Goal: Task Accomplishment & Management: Use online tool/utility

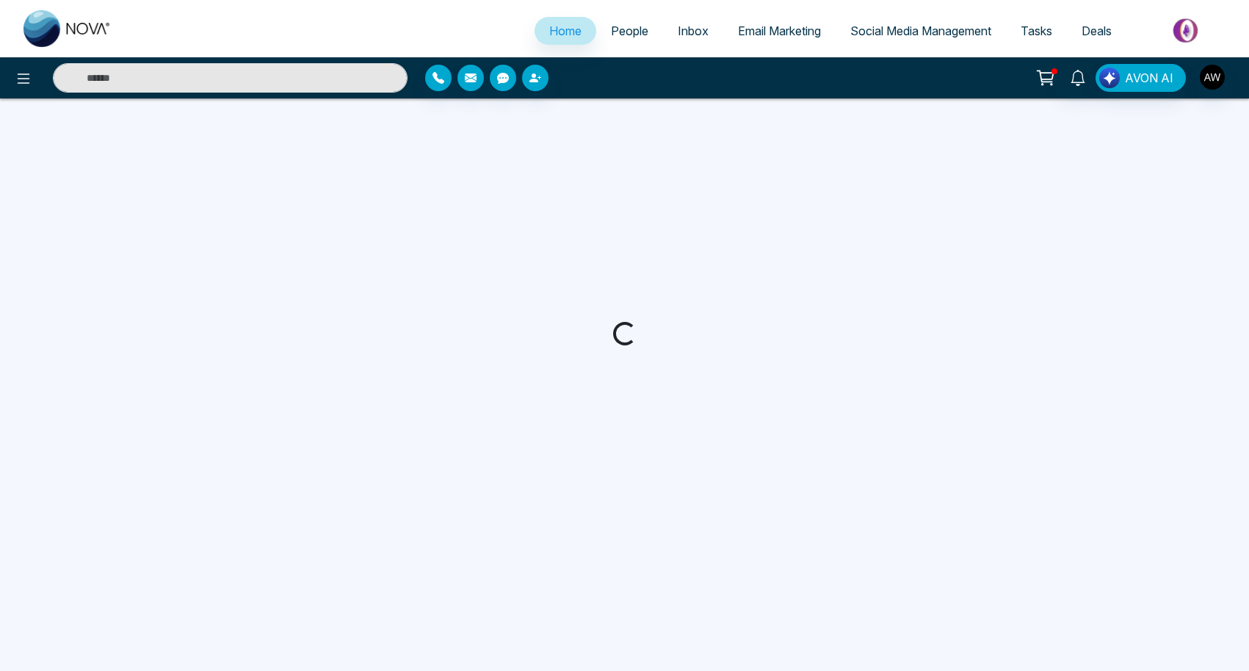
select select "*"
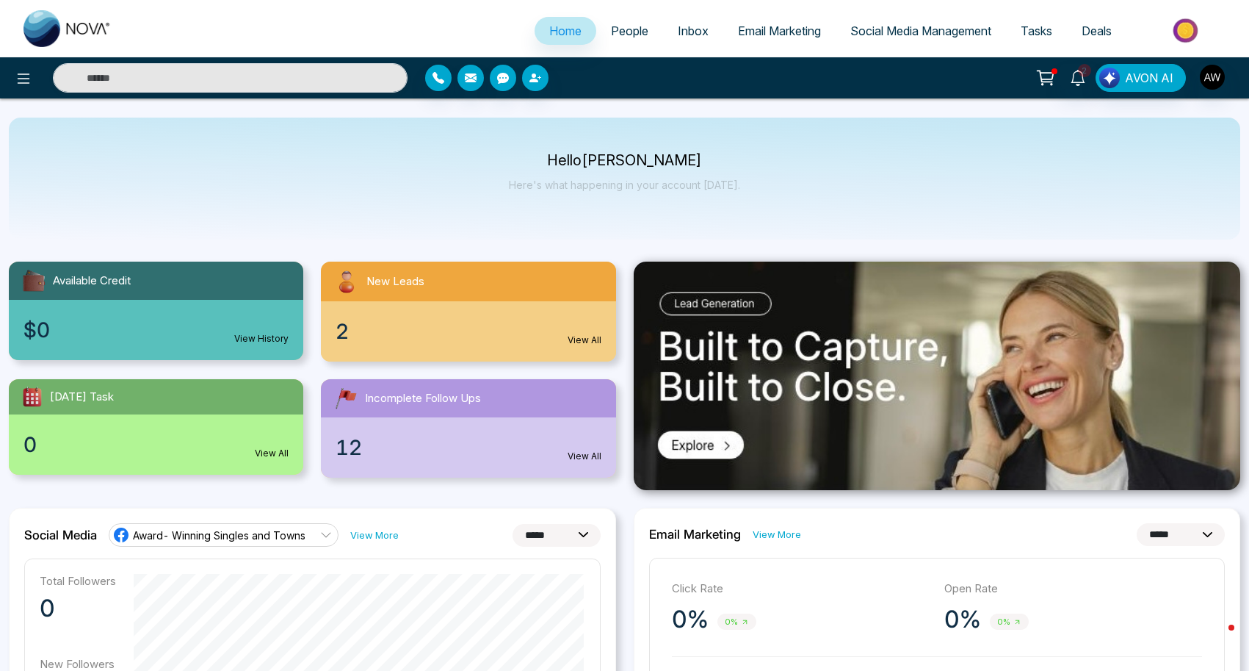
click at [964, 33] on span "Social Media Management" at bounding box center [920, 31] width 141 height 15
click at [1078, 80] on icon at bounding box center [1078, 78] width 16 height 16
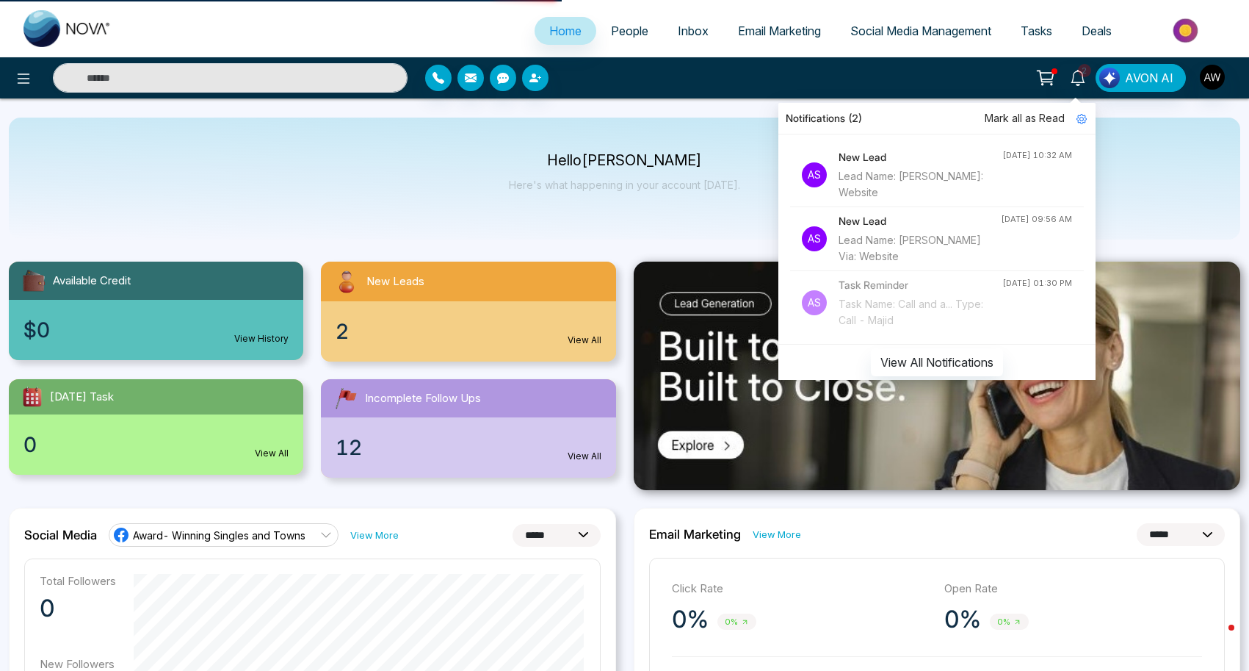
click at [886, 176] on div "Lead Name: [PERSON_NAME]: Website" at bounding box center [921, 184] width 164 height 32
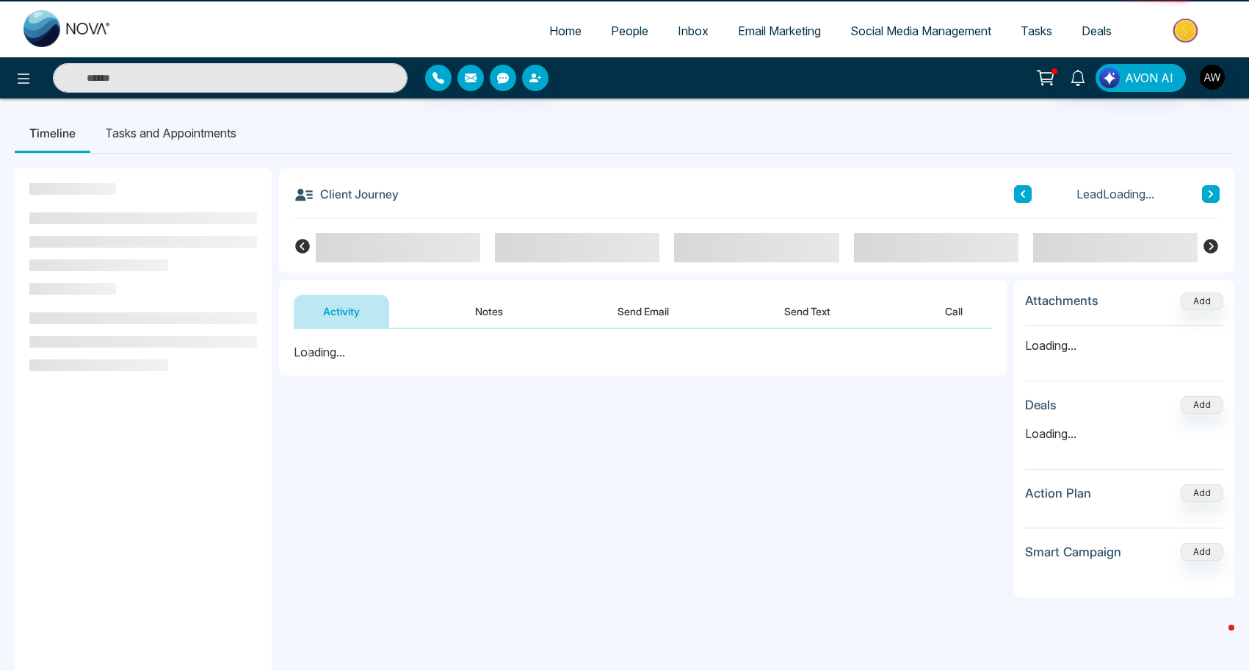
click at [876, 158] on div "**********" at bounding box center [625, 503] width 1220 height 700
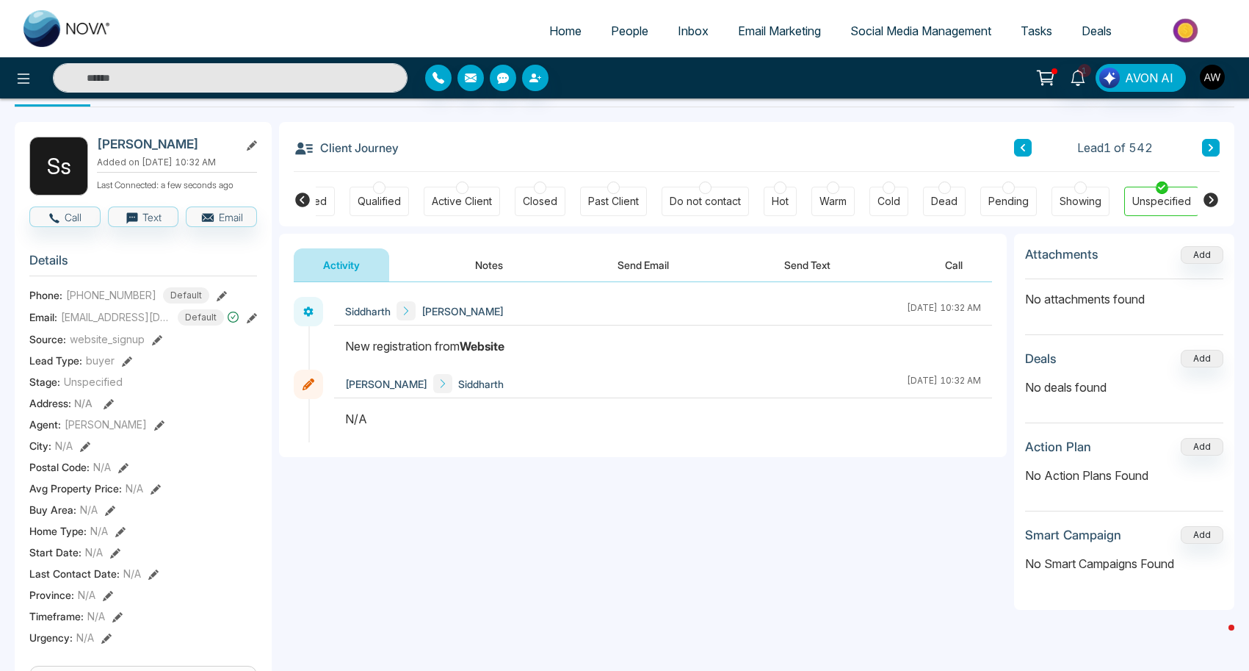
scroll to position [44, 0]
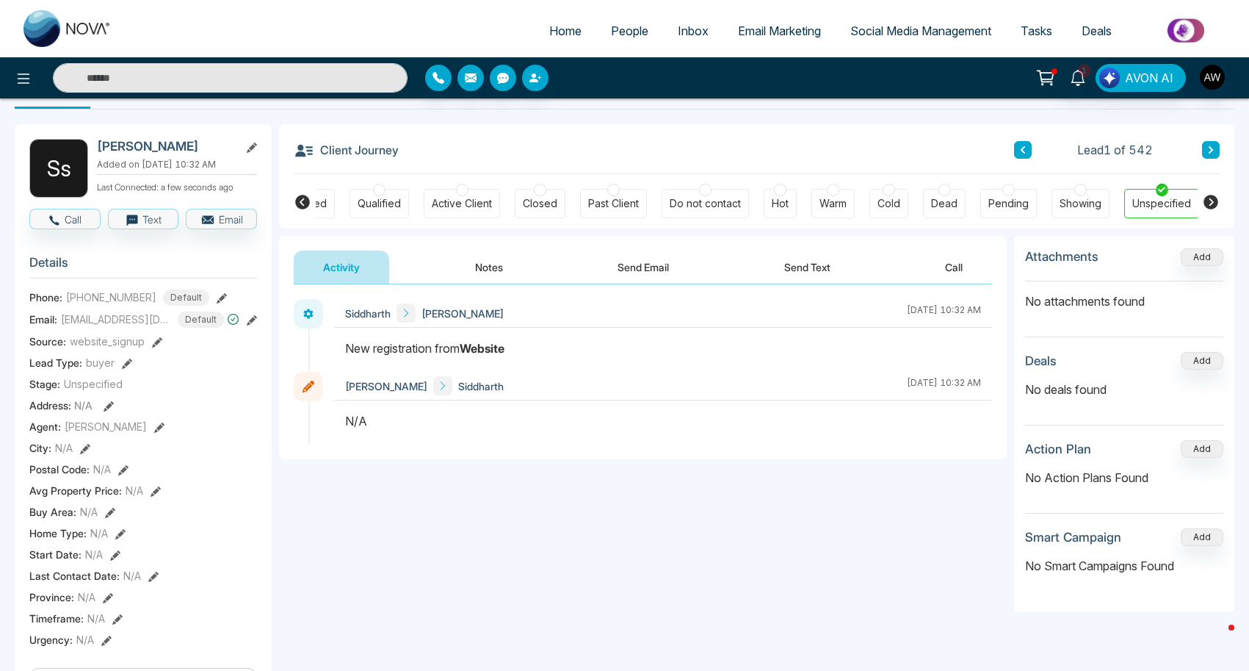
click at [492, 275] on button "Notes" at bounding box center [489, 266] width 87 height 33
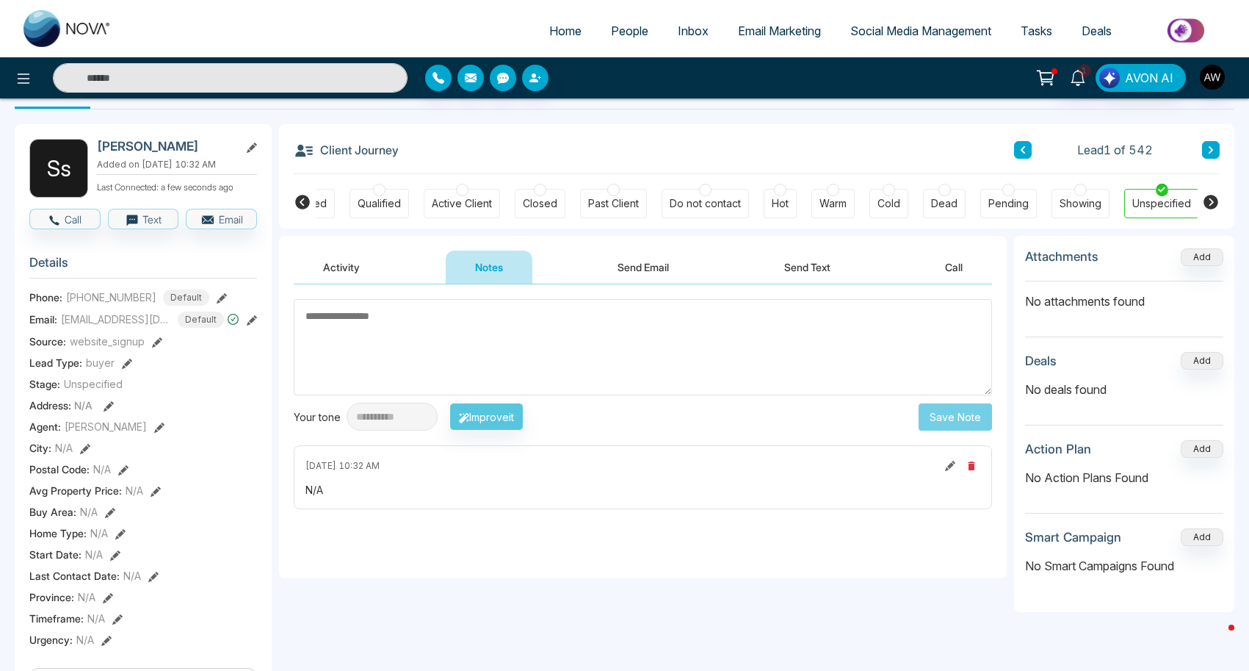
click at [361, 269] on button "Activity" at bounding box center [341, 266] width 95 height 33
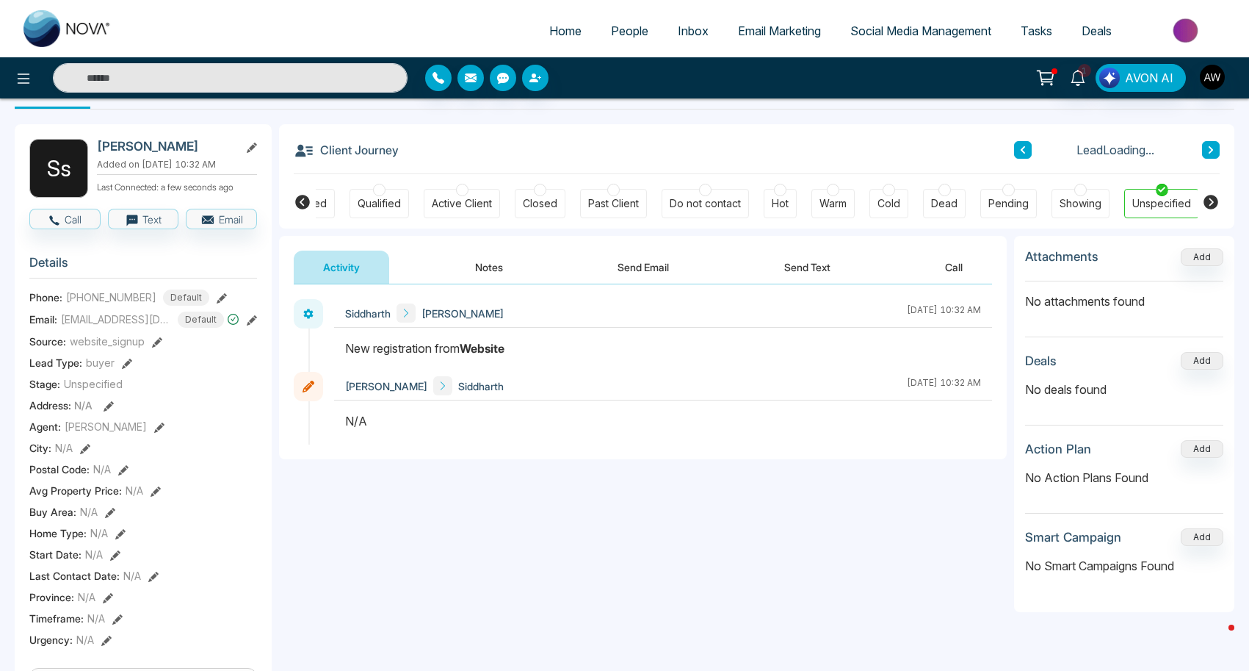
click at [148, 327] on span "[EMAIL_ADDRESS][DOMAIN_NAME]" at bounding box center [116, 318] width 110 height 15
click at [889, 35] on span "Social Media Management" at bounding box center [920, 31] width 141 height 15
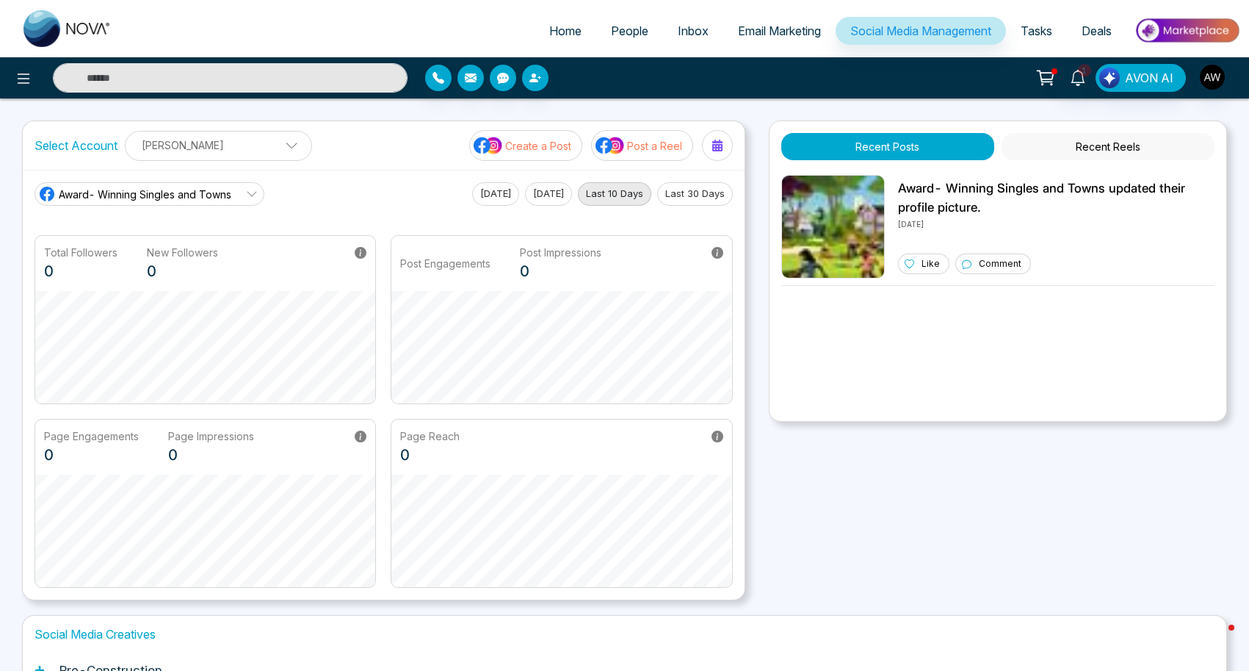
click at [654, 148] on p "Post a Reel" at bounding box center [654, 145] width 55 height 15
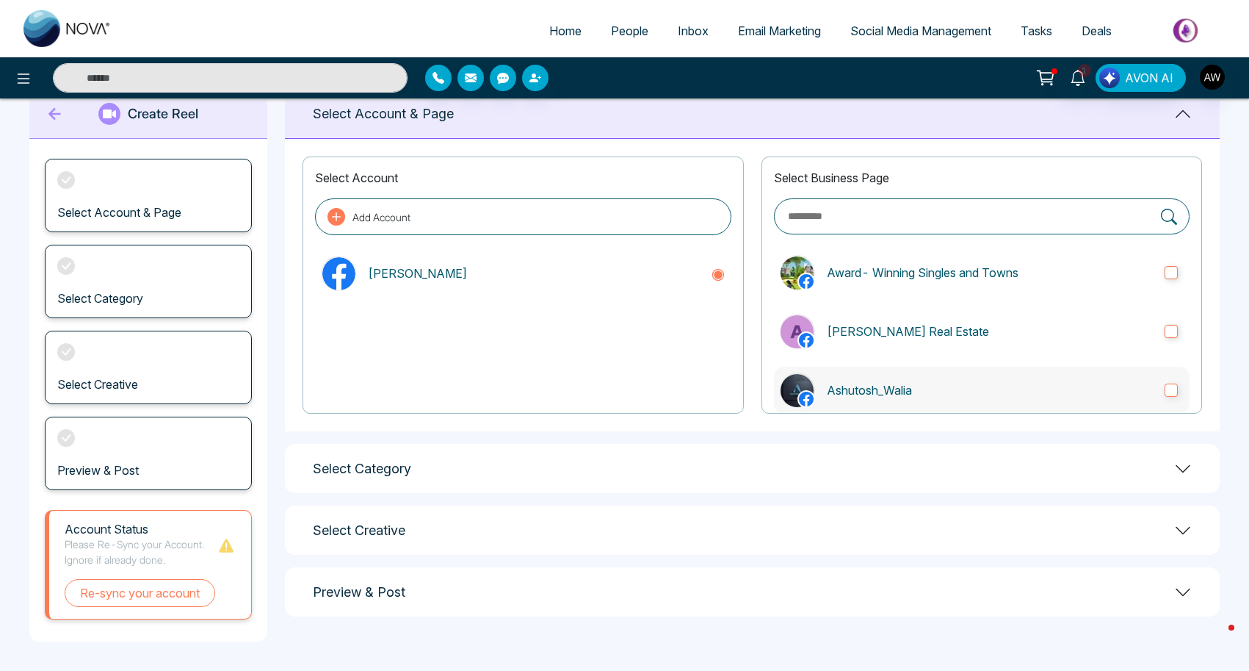
scroll to position [37, 0]
click at [910, 385] on p "Ashutosh_Walia" at bounding box center [990, 391] width 326 height 18
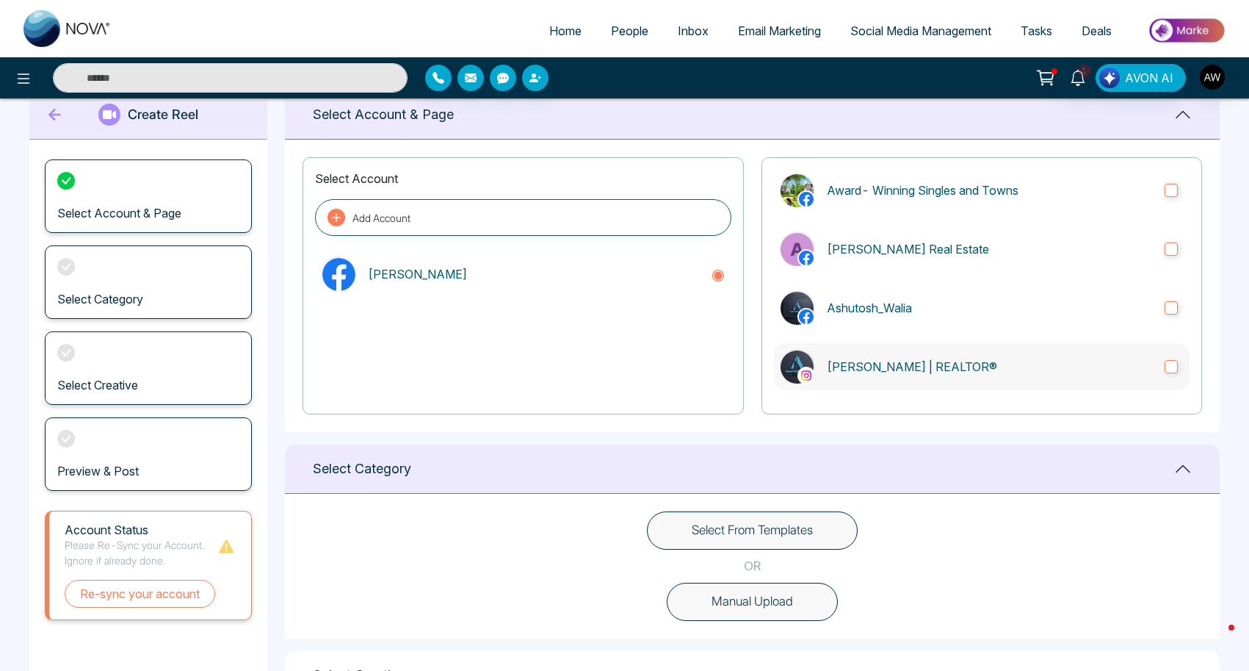
scroll to position [82, 0]
click at [909, 368] on p "[PERSON_NAME] | REALTOR®" at bounding box center [990, 368] width 326 height 18
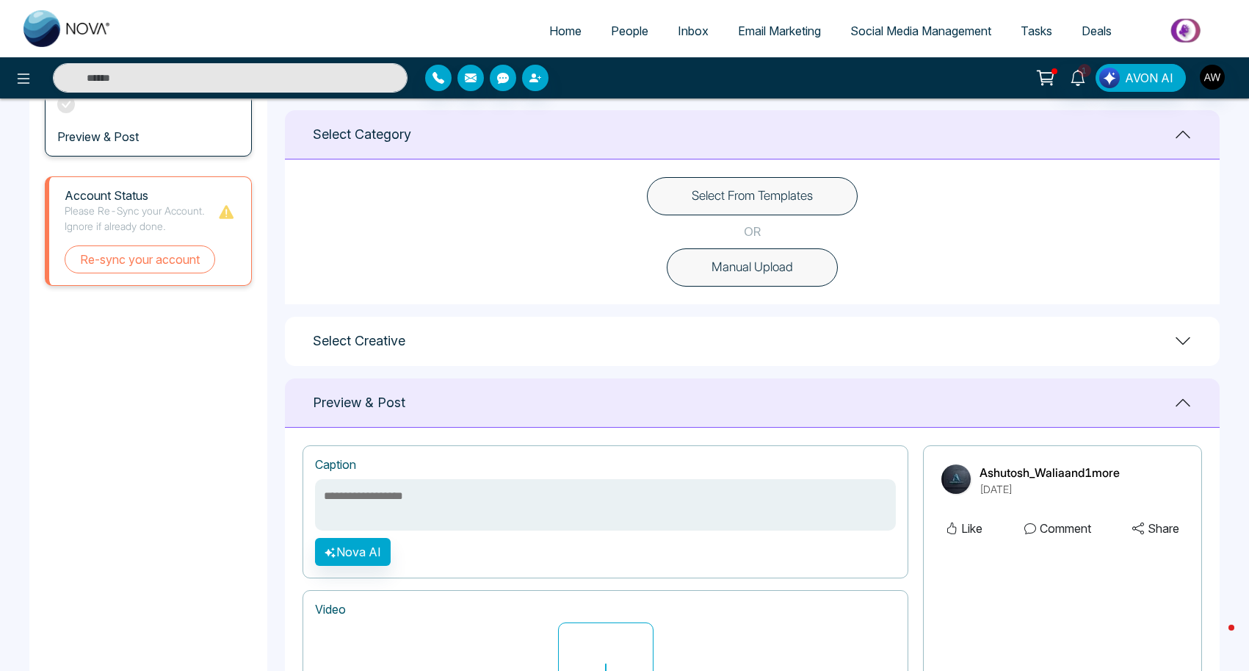
scroll to position [350, 0]
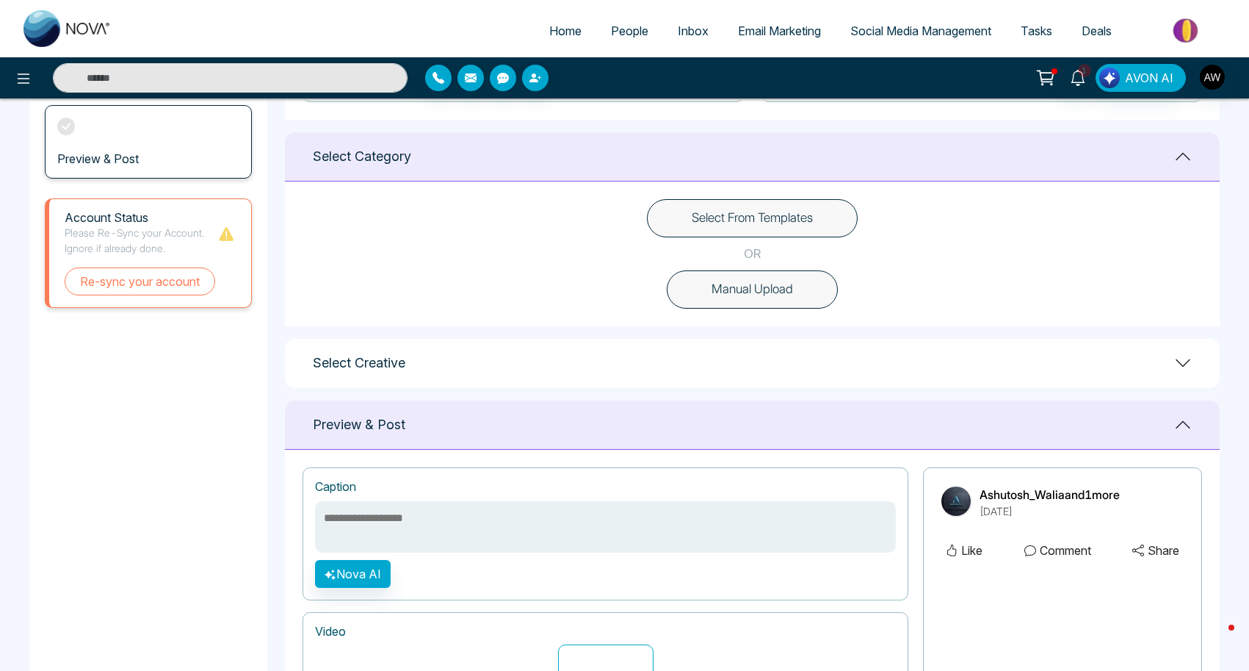
click at [399, 361] on h1 "Select Creative" at bounding box center [359, 363] width 93 height 16
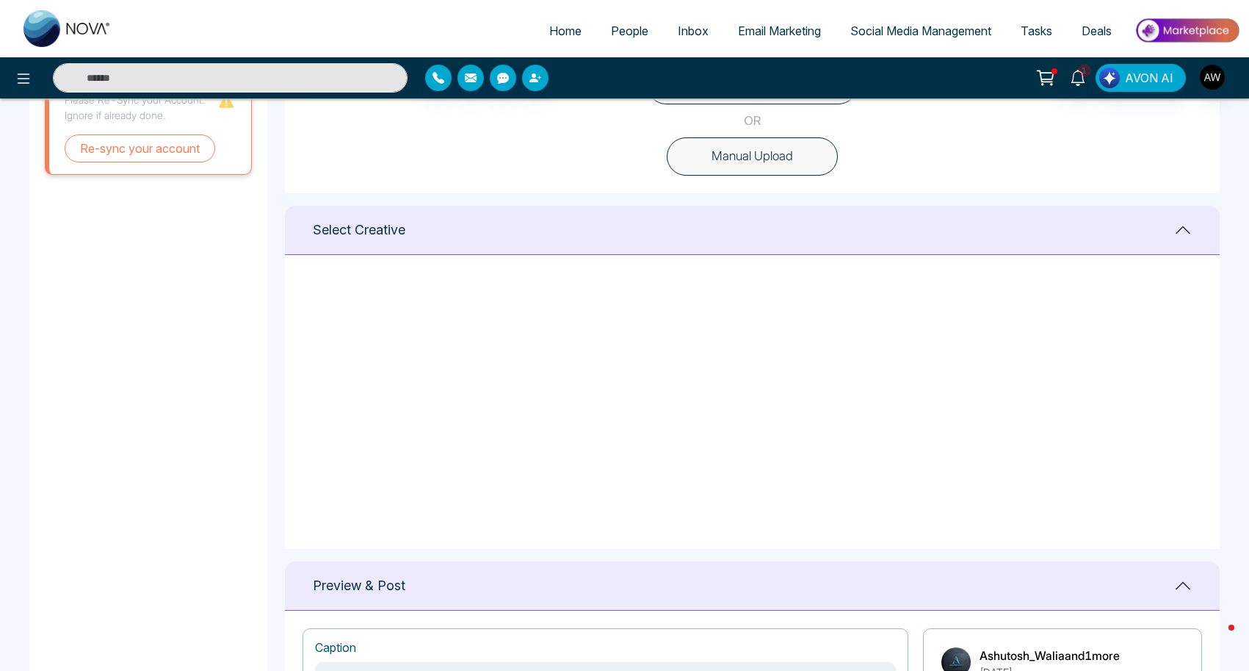
scroll to position [29, 0]
click at [463, 274] on icon at bounding box center [464, 272] width 13 height 15
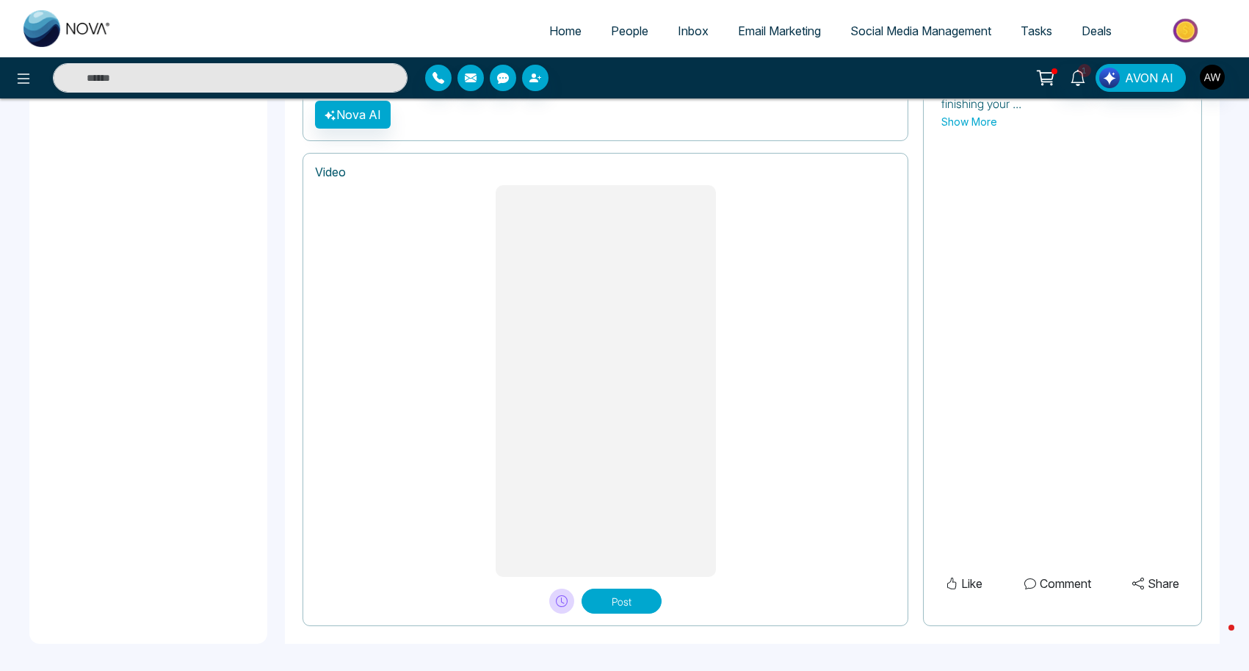
scroll to position [1102, 0]
click at [616, 602] on button "Post" at bounding box center [622, 601] width 80 height 25
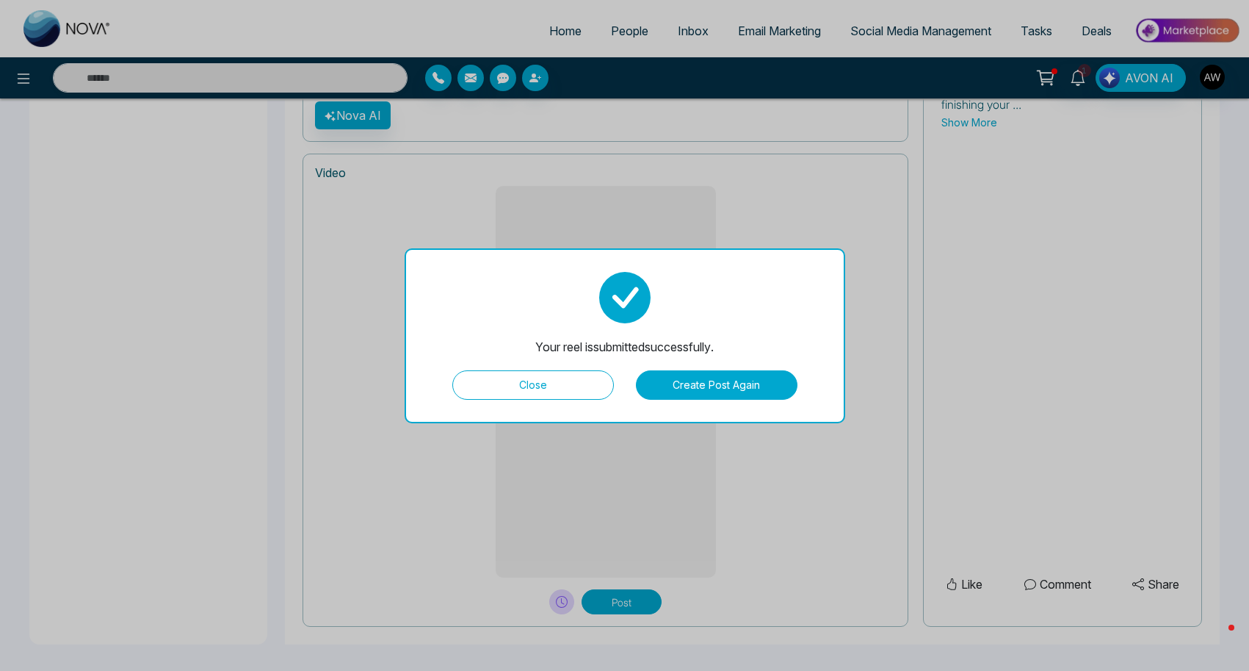
click at [534, 374] on button "Close" at bounding box center [533, 384] width 162 height 29
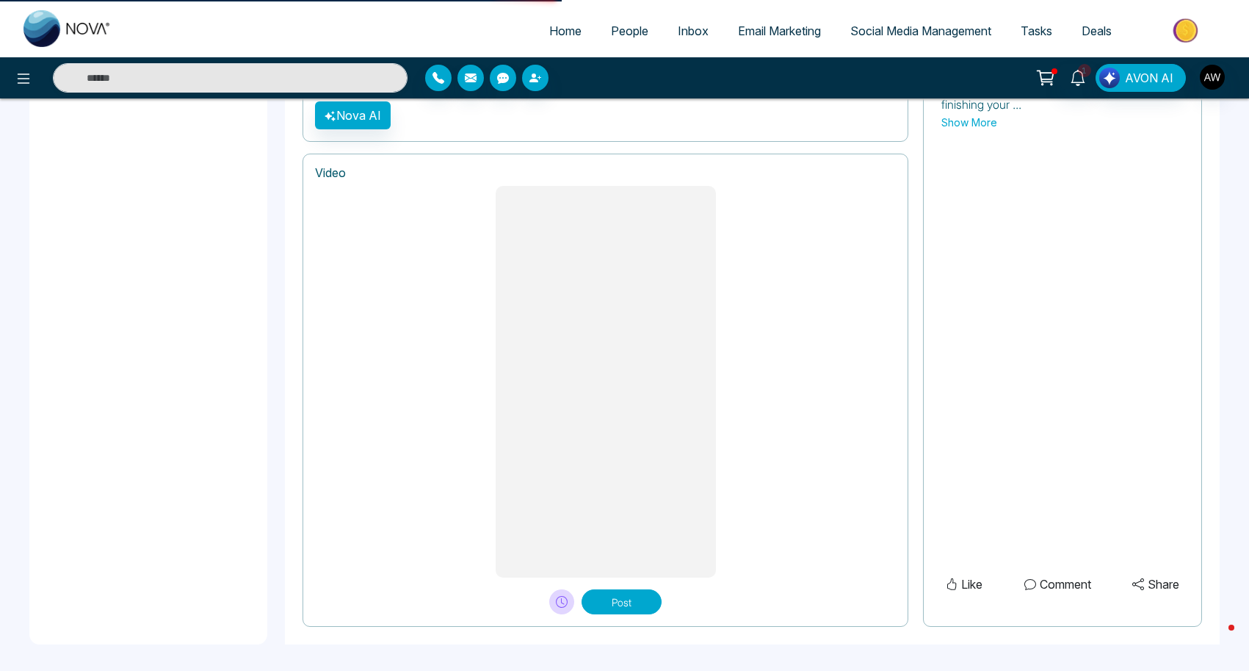
type textarea "**********"
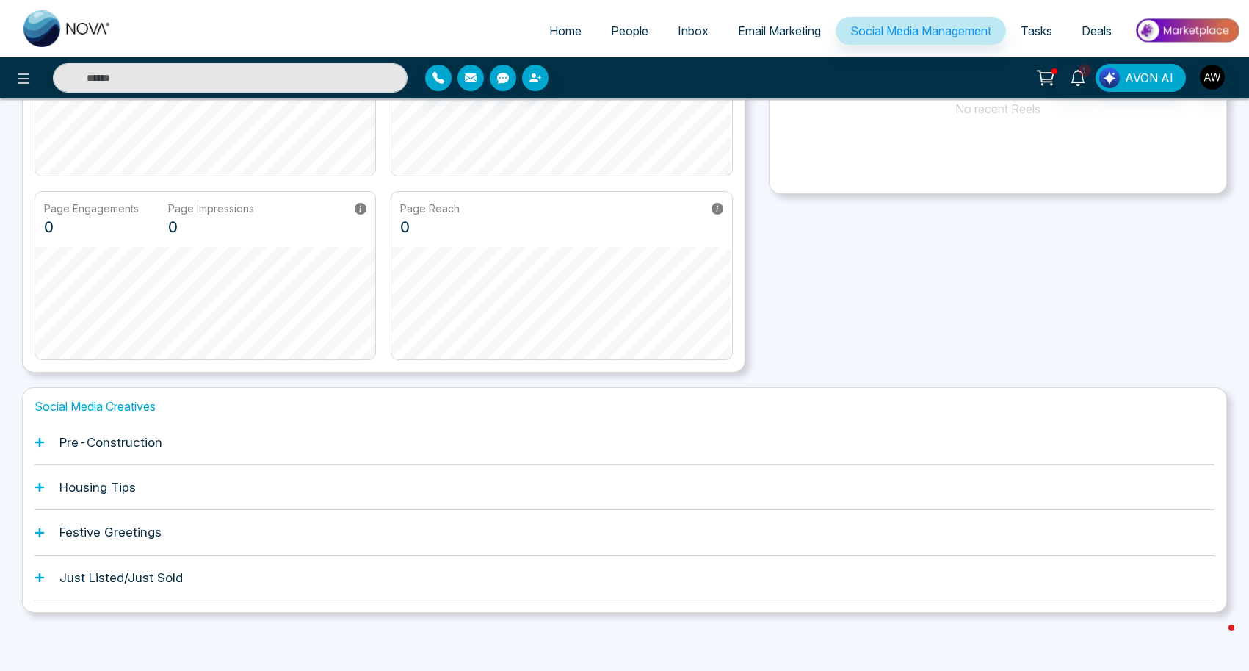
scroll to position [227, 0]
click at [118, 436] on h1 "Pre-Construction" at bounding box center [110, 443] width 103 height 15
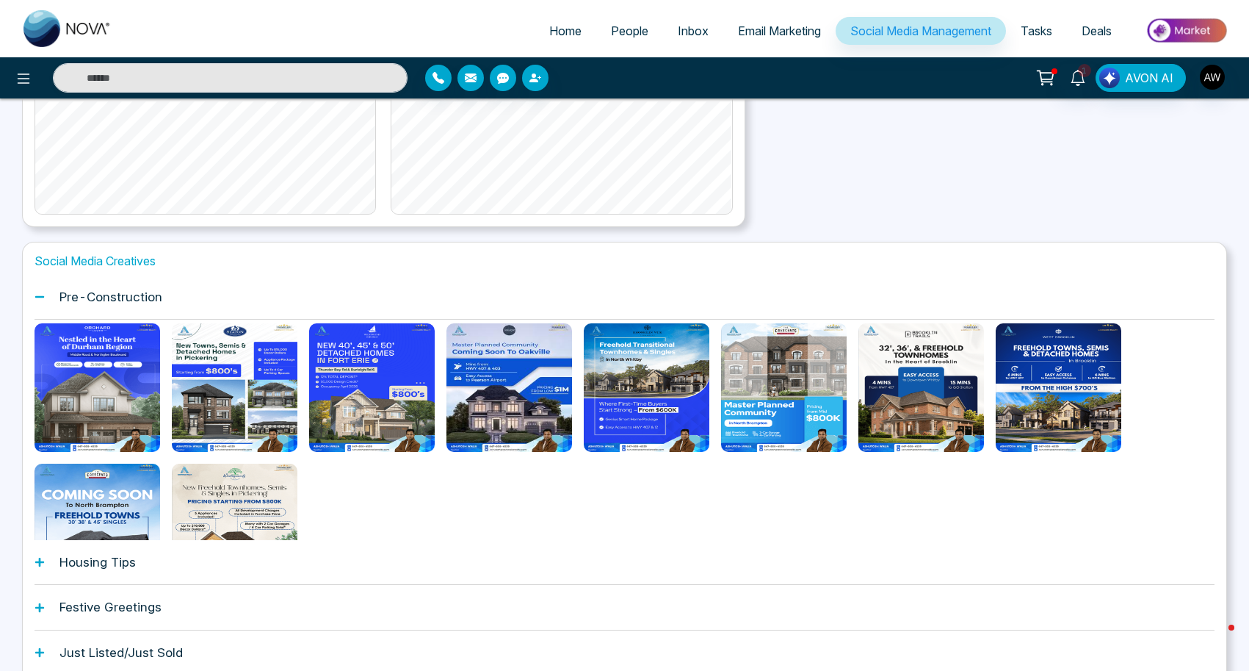
scroll to position [374, 0]
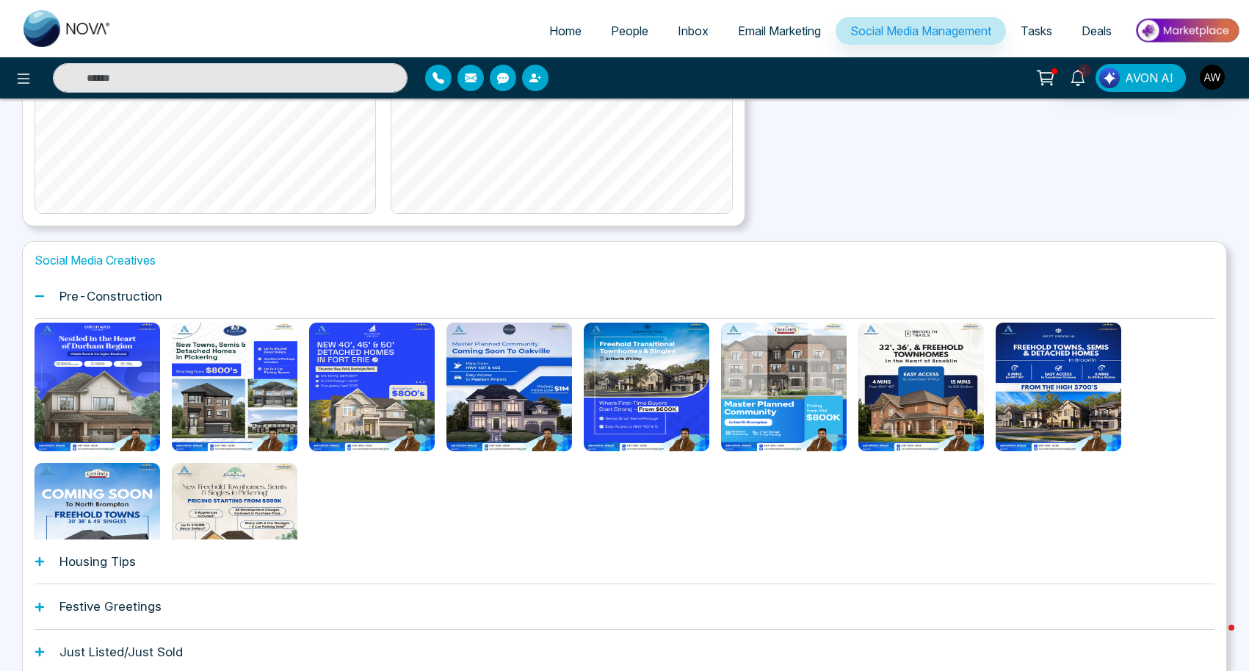
click at [40, 562] on icon at bounding box center [39, 561] width 9 height 9
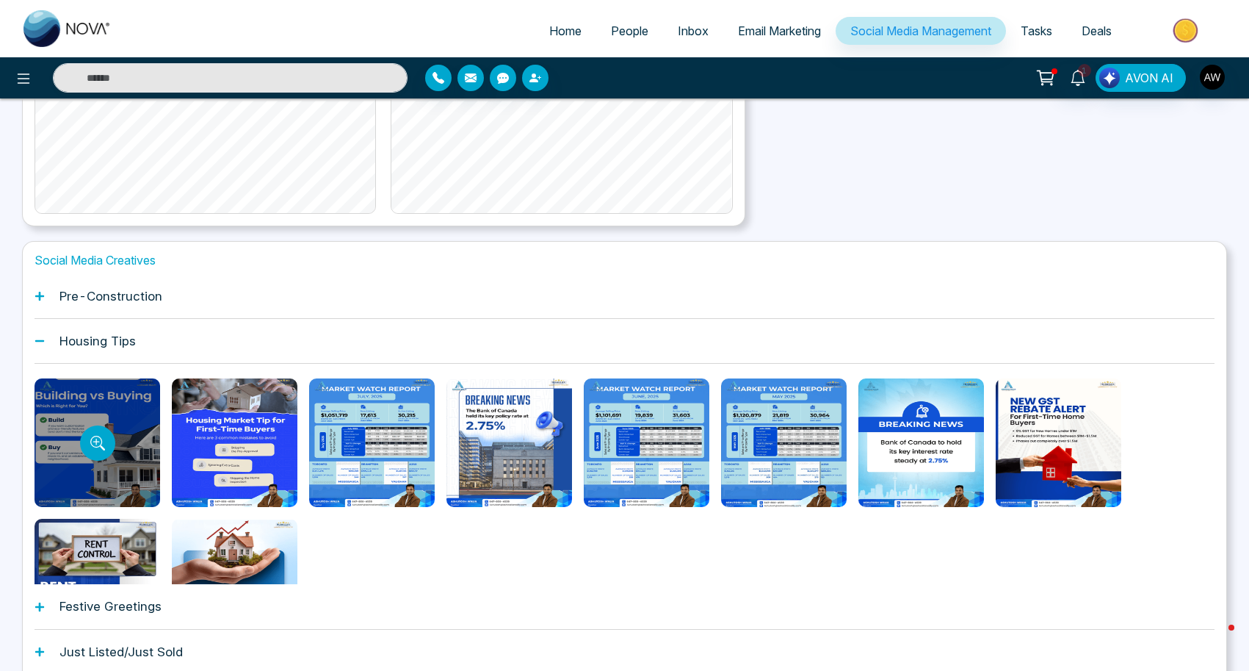
click at [123, 460] on div at bounding box center [98, 442] width 126 height 129
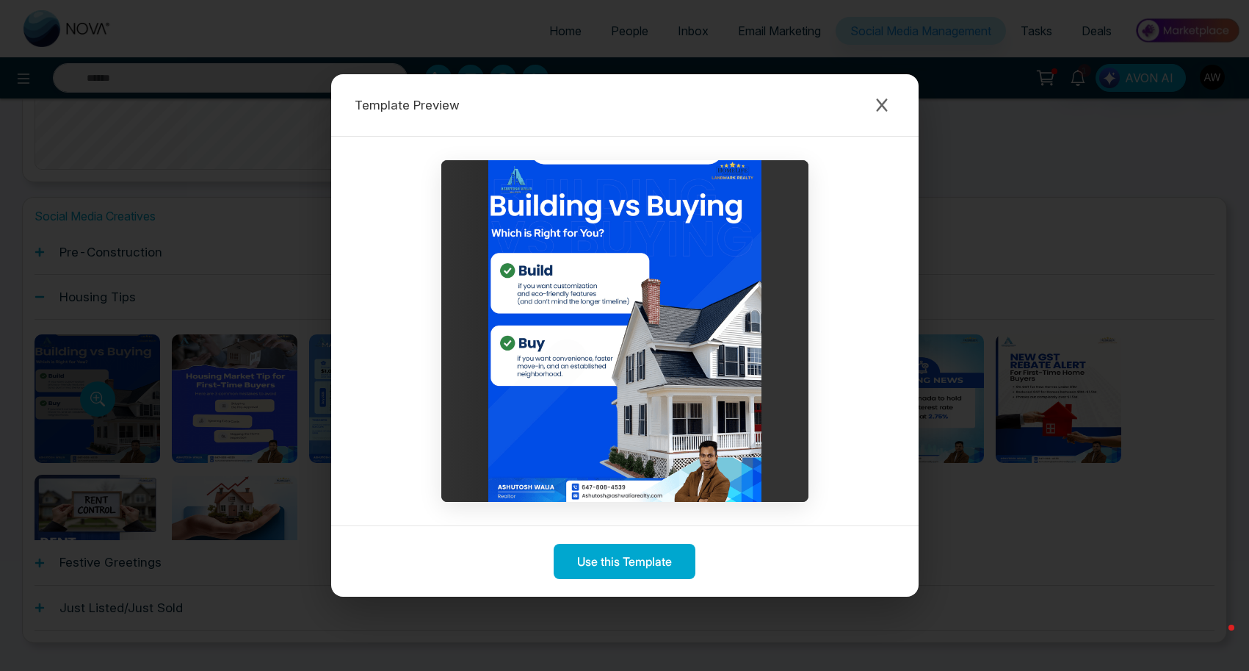
scroll to position [436, 0]
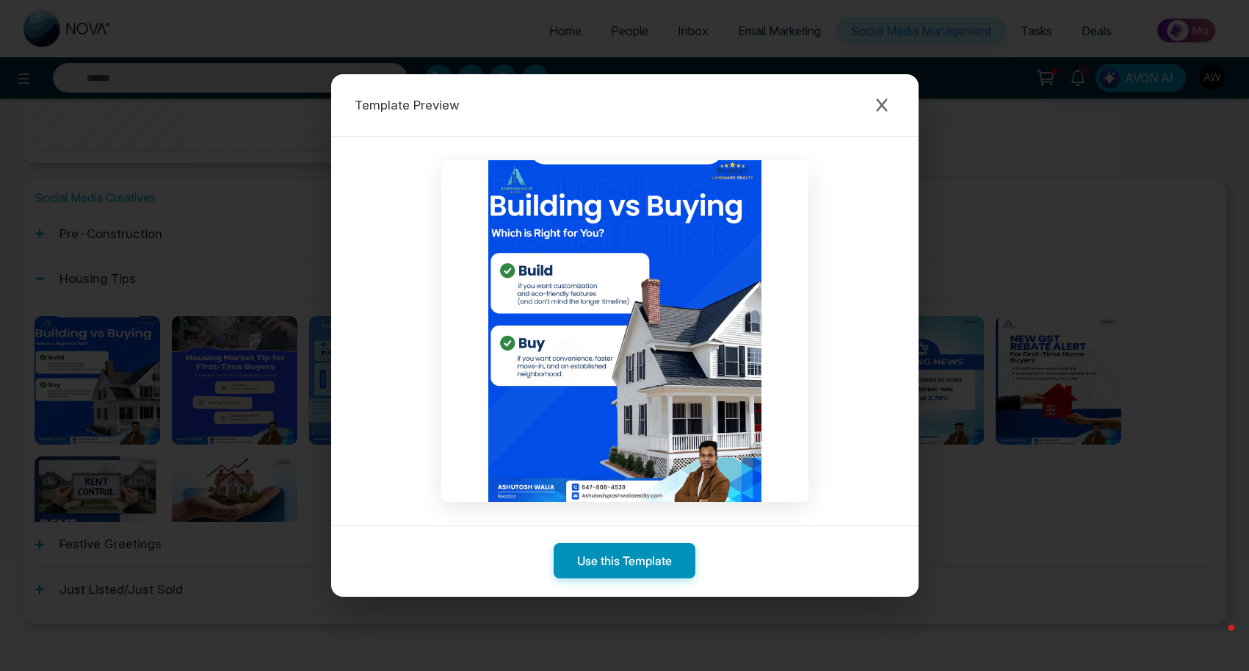
click at [605, 563] on button "Use this Template" at bounding box center [625, 560] width 142 height 35
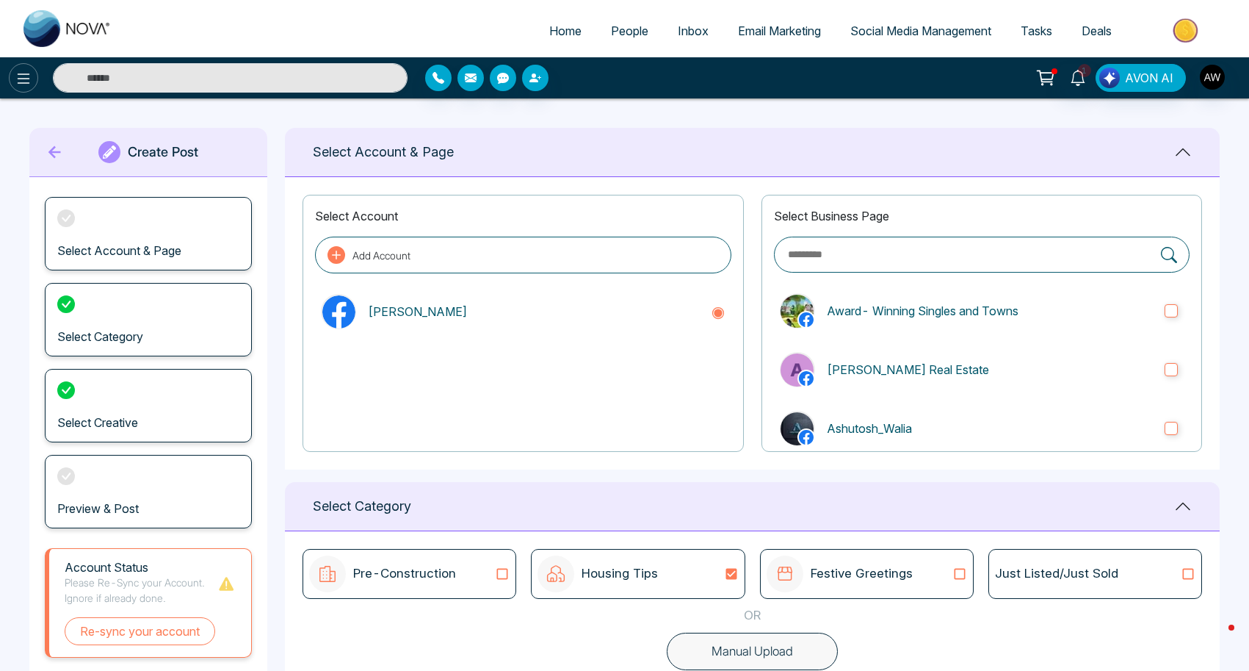
click at [24, 76] on icon at bounding box center [24, 79] width 18 height 18
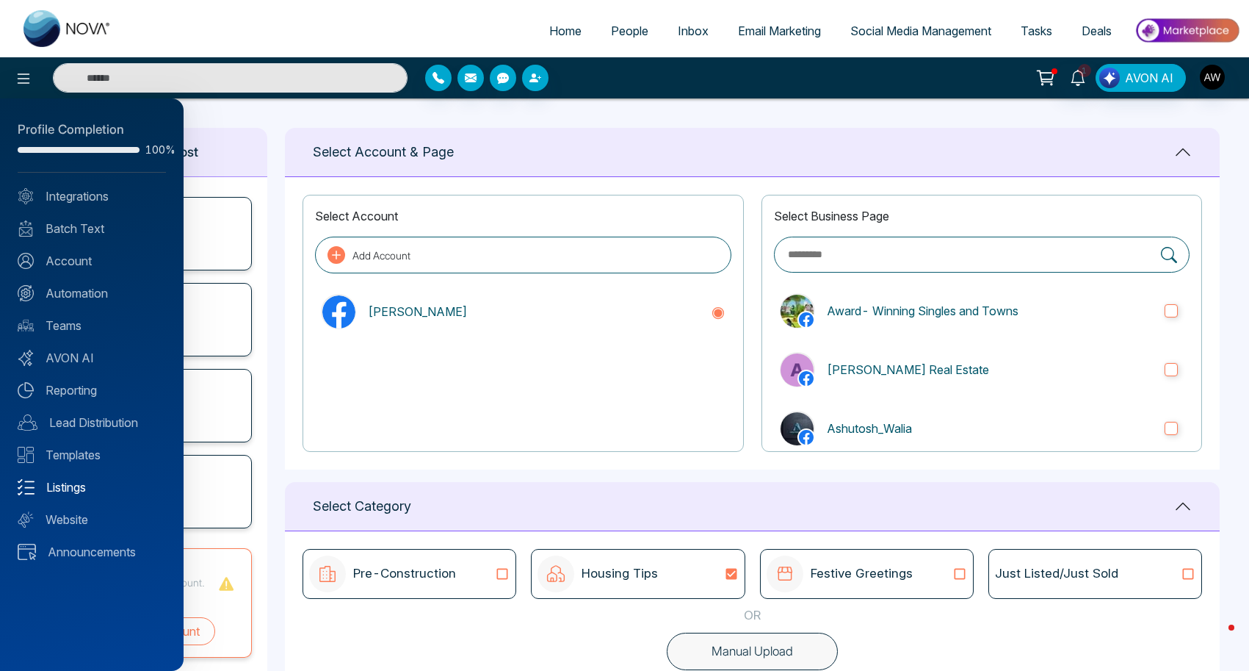
click at [75, 485] on link "Listings" at bounding box center [92, 487] width 148 height 18
type textarea "**********"
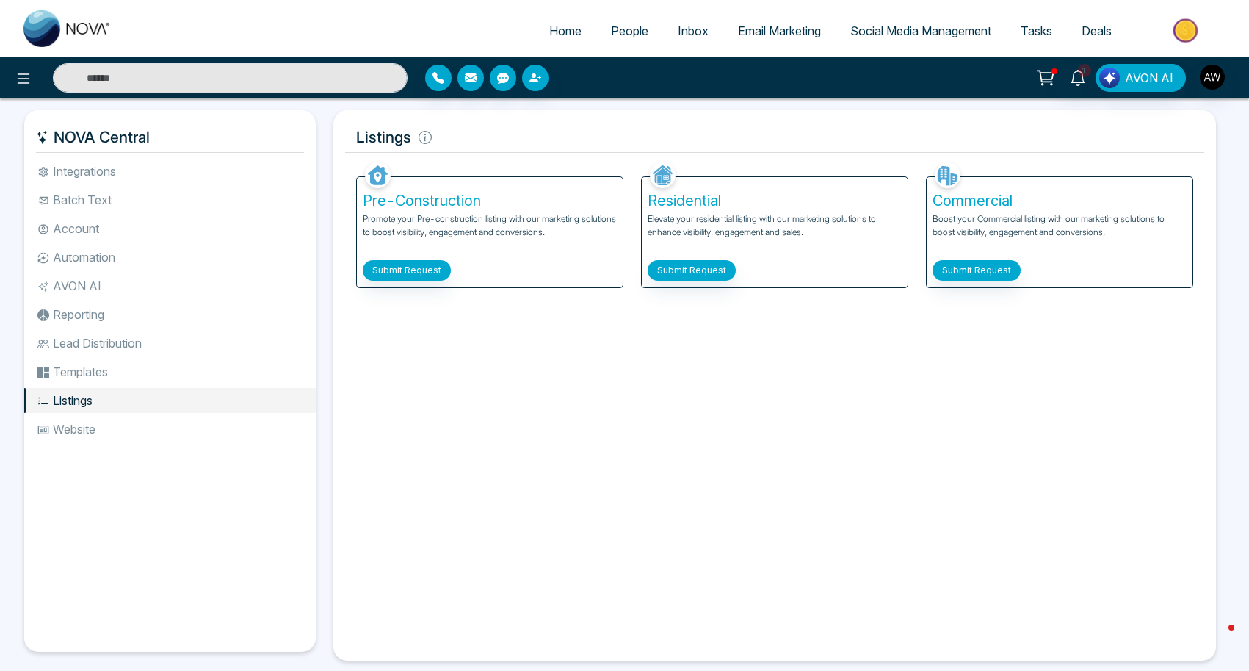
click at [969, 270] on button "Submit Request" at bounding box center [977, 270] width 88 height 21
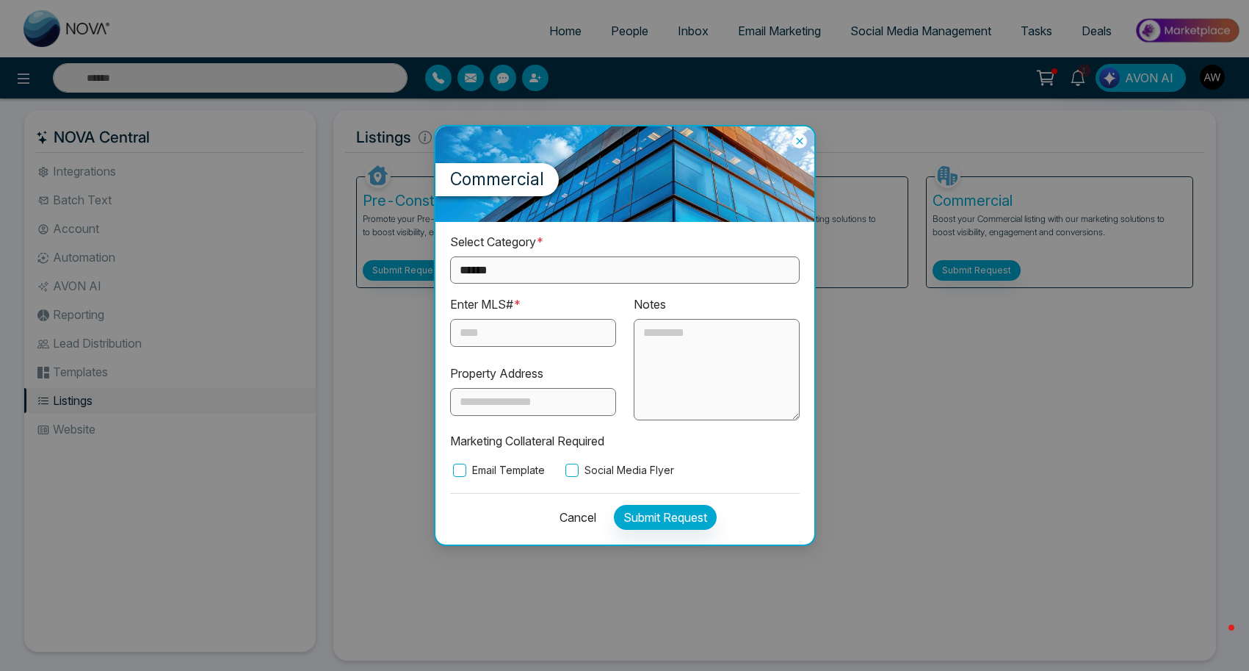
select select "**********"
click at [523, 329] on input "text" at bounding box center [533, 333] width 166 height 28
paste input "********"
type input "********"
click at [538, 411] on input "text" at bounding box center [533, 402] width 166 height 28
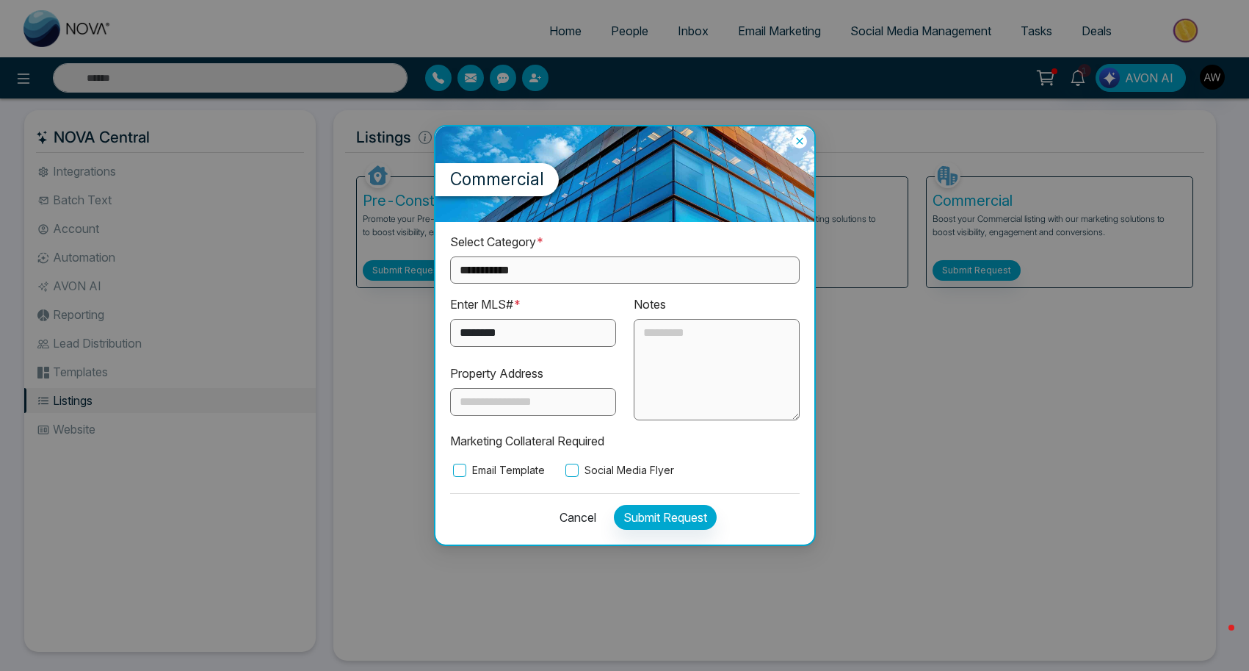
click at [676, 353] on textarea at bounding box center [717, 369] width 166 height 101
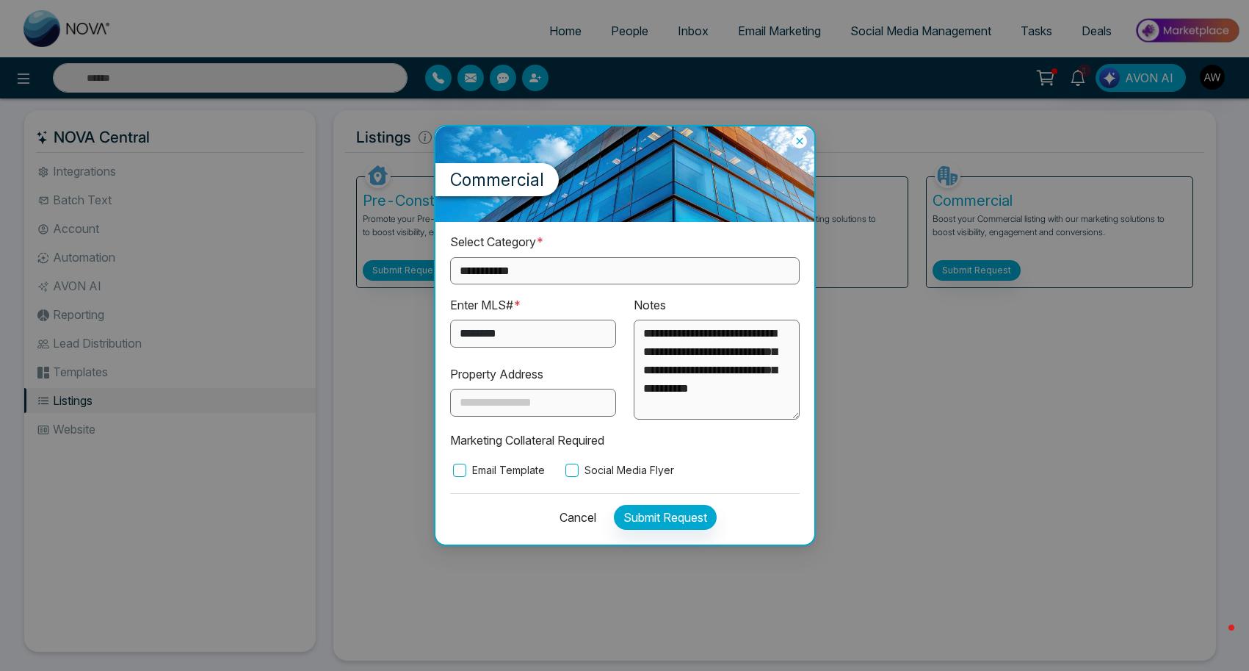
scroll to position [31, 0]
click at [662, 379] on textarea "**********" at bounding box center [717, 369] width 166 height 101
click at [727, 380] on textarea "**********" at bounding box center [717, 369] width 166 height 101
type textarea "**********"
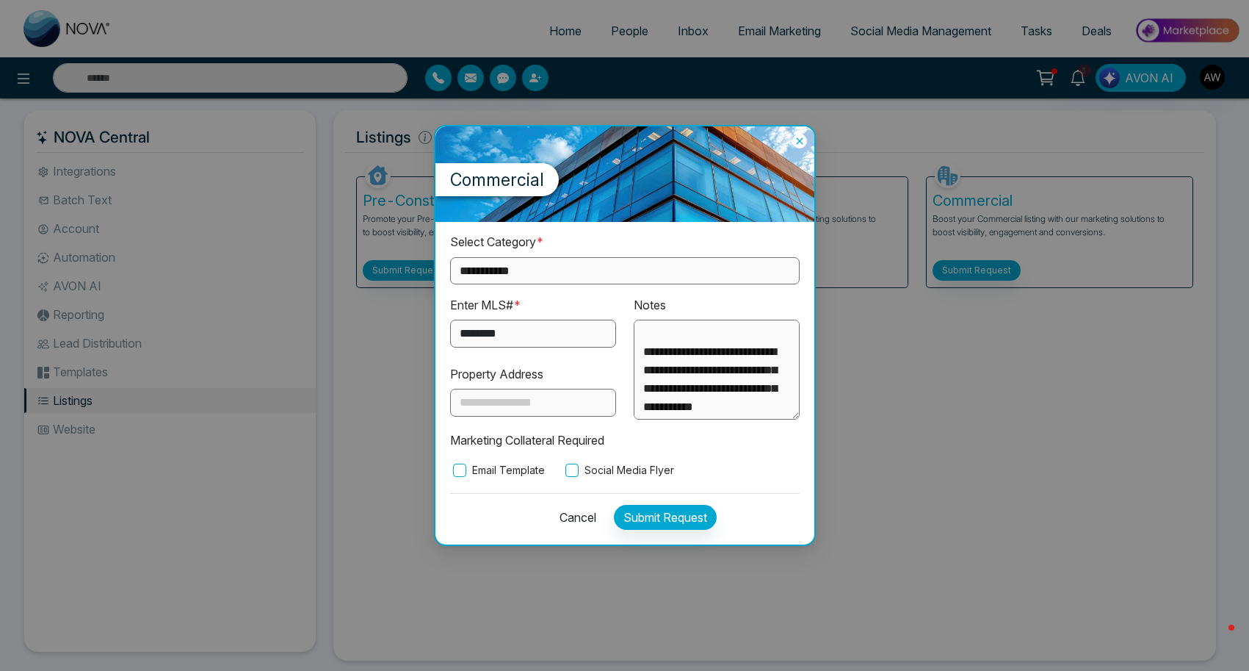
click at [643, 518] on button "Submit Request" at bounding box center [665, 517] width 103 height 25
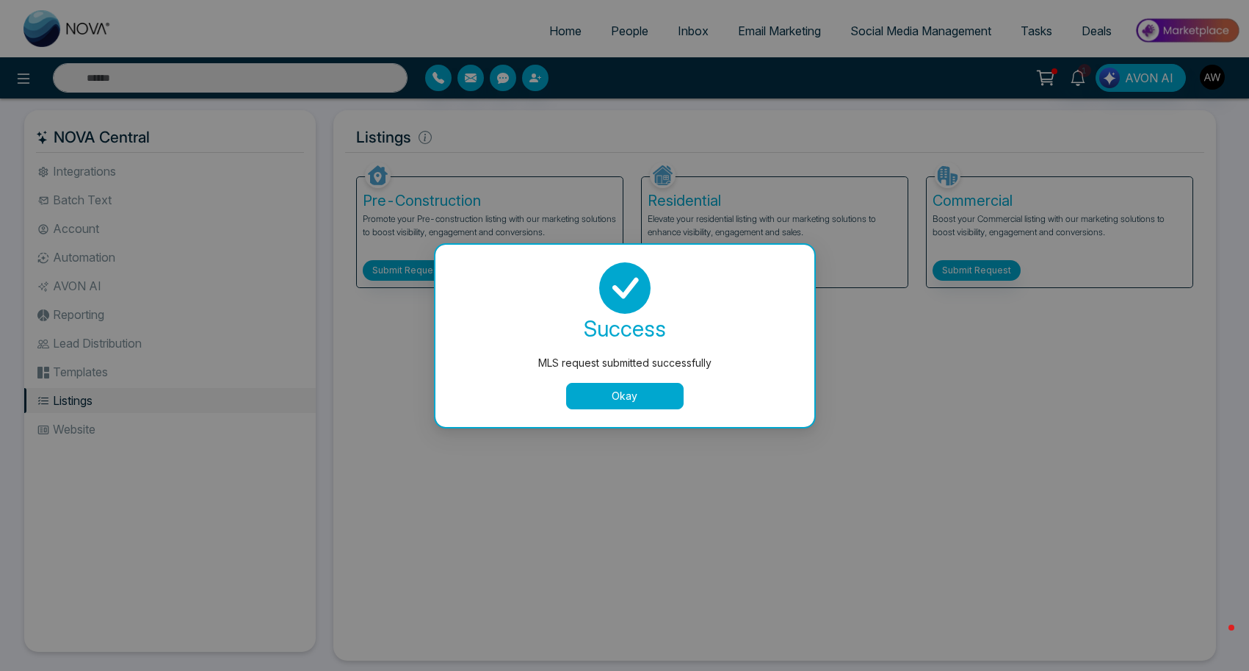
click at [618, 394] on button "Okay" at bounding box center [625, 396] width 118 height 26
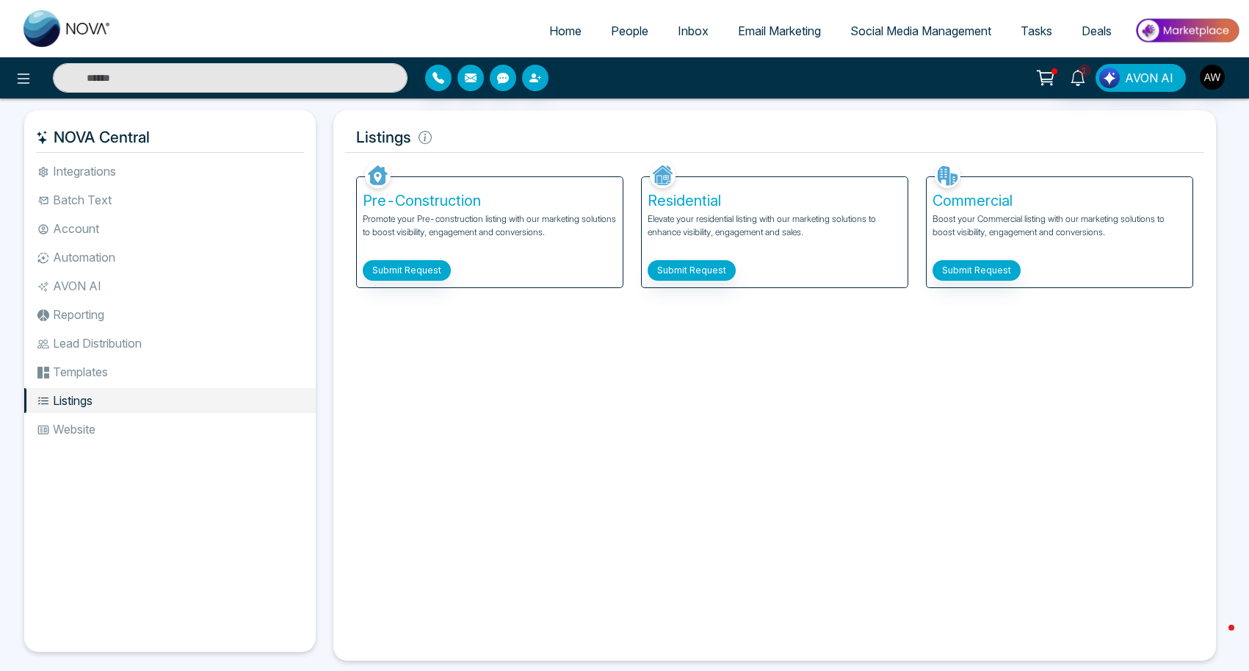
click at [893, 22] on link "Social Media Management" at bounding box center [921, 31] width 170 height 28
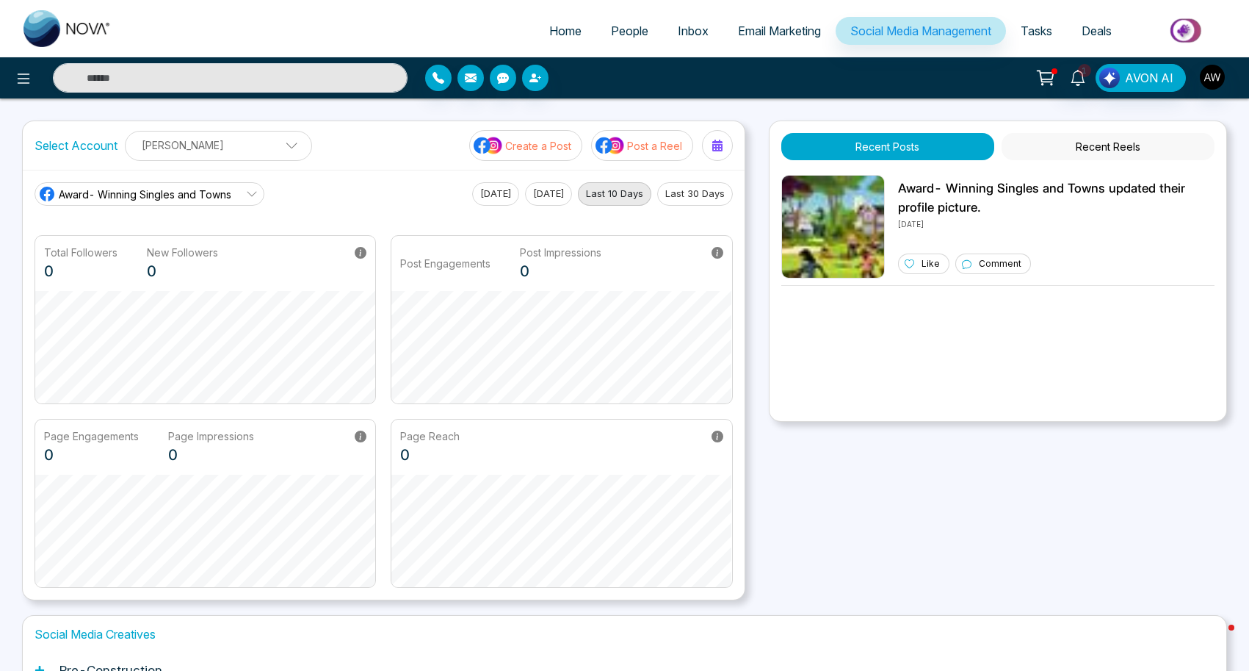
click at [767, 35] on span "Email Marketing" at bounding box center [779, 31] width 83 height 15
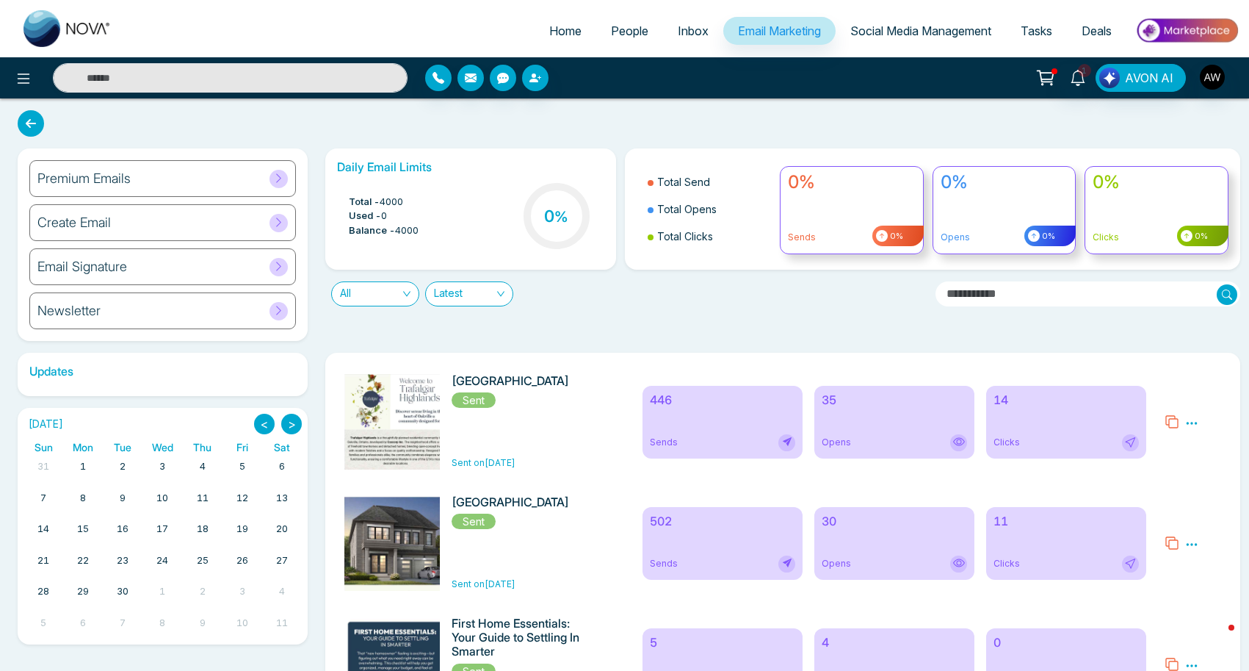
click at [140, 181] on div "Premium Emails" at bounding box center [162, 178] width 267 height 37
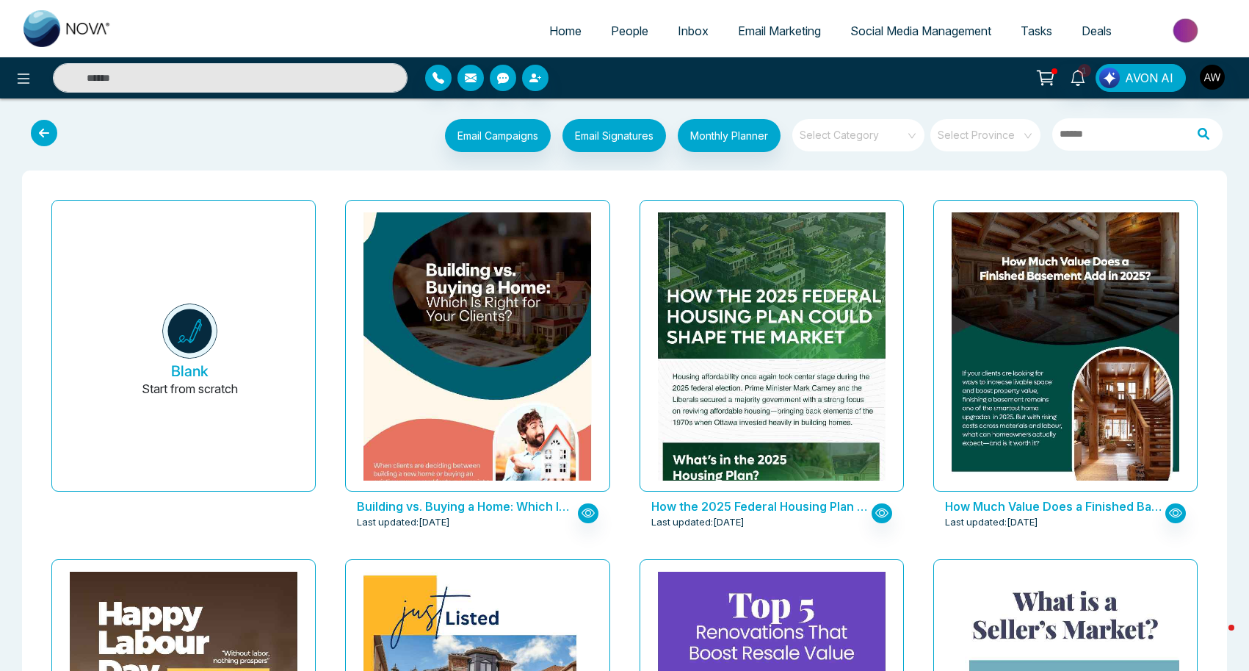
click at [879, 147] on span at bounding box center [854, 135] width 106 height 32
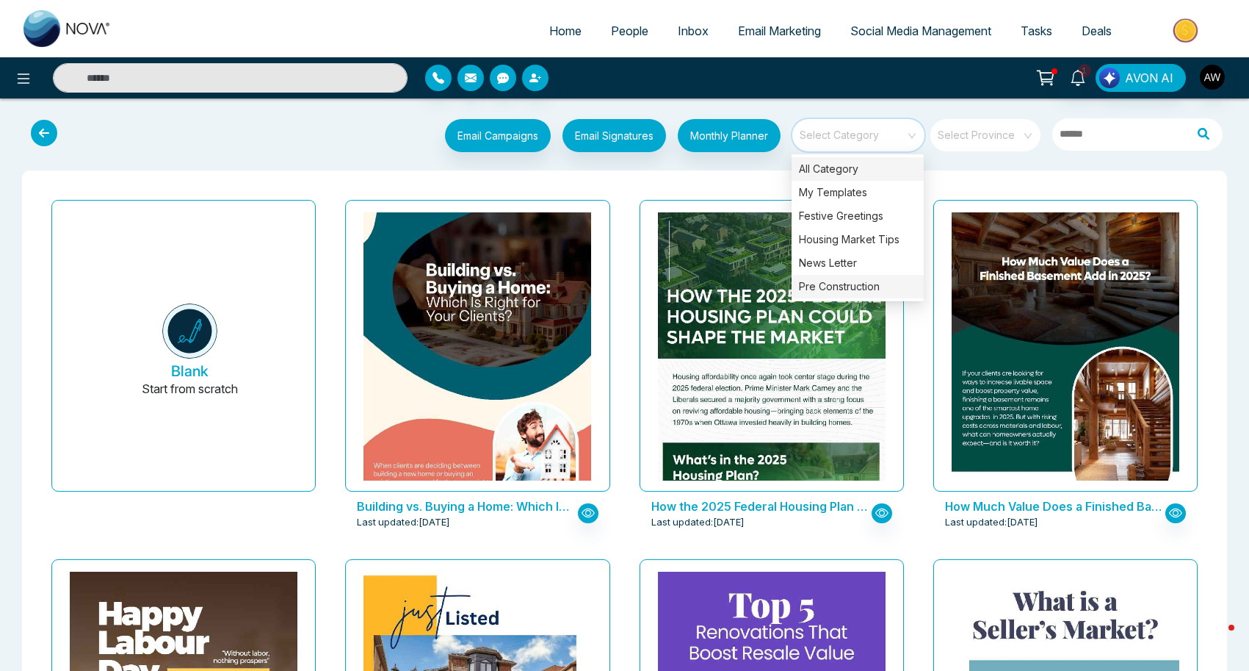
click at [853, 284] on div "Pre Construction" at bounding box center [858, 287] width 132 height 24
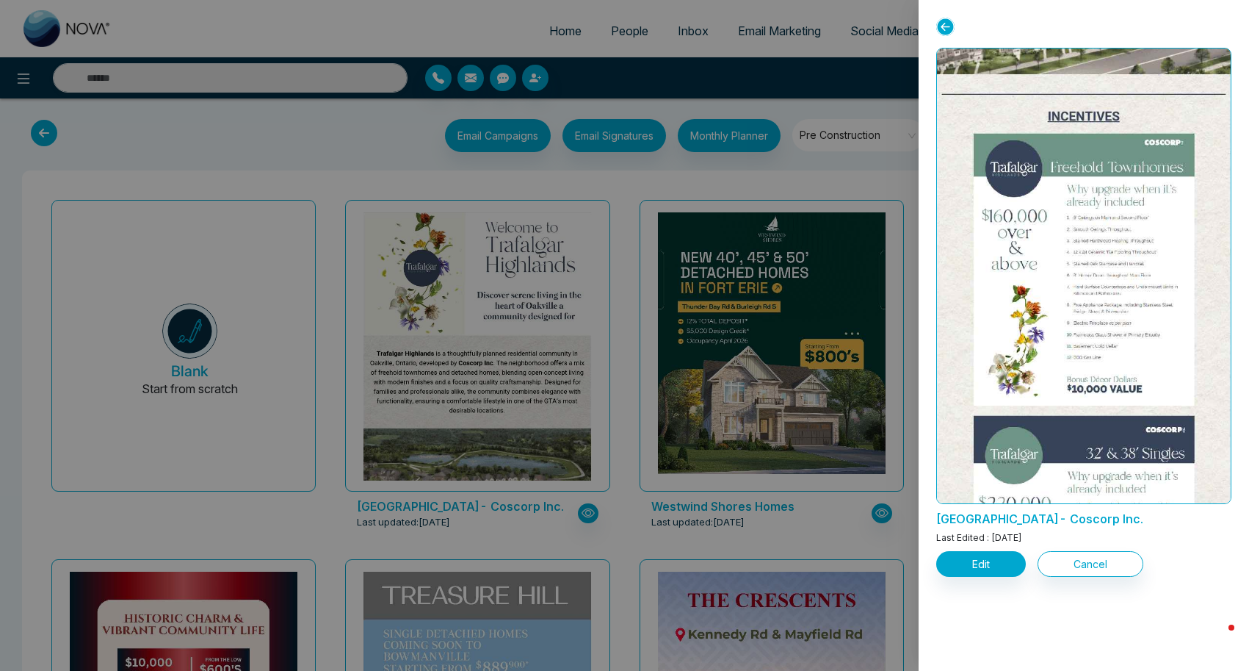
scroll to position [451, 0]
click at [336, 138] on div at bounding box center [624, 335] width 1249 height 671
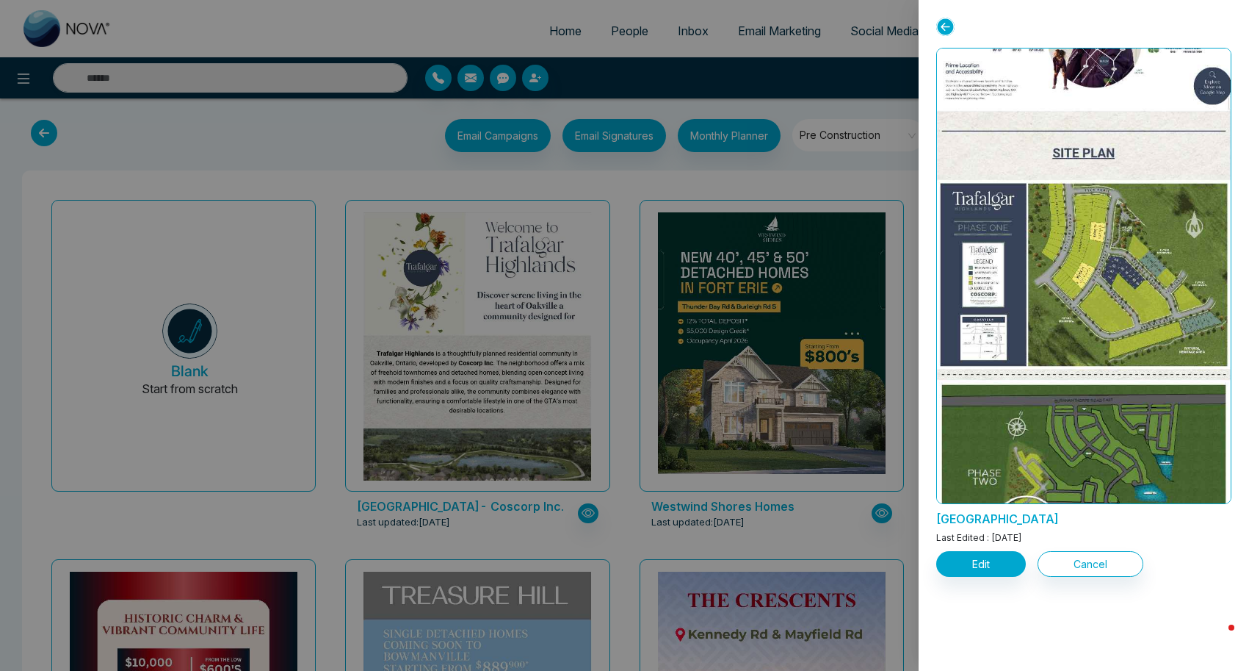
scroll to position [2134, 0]
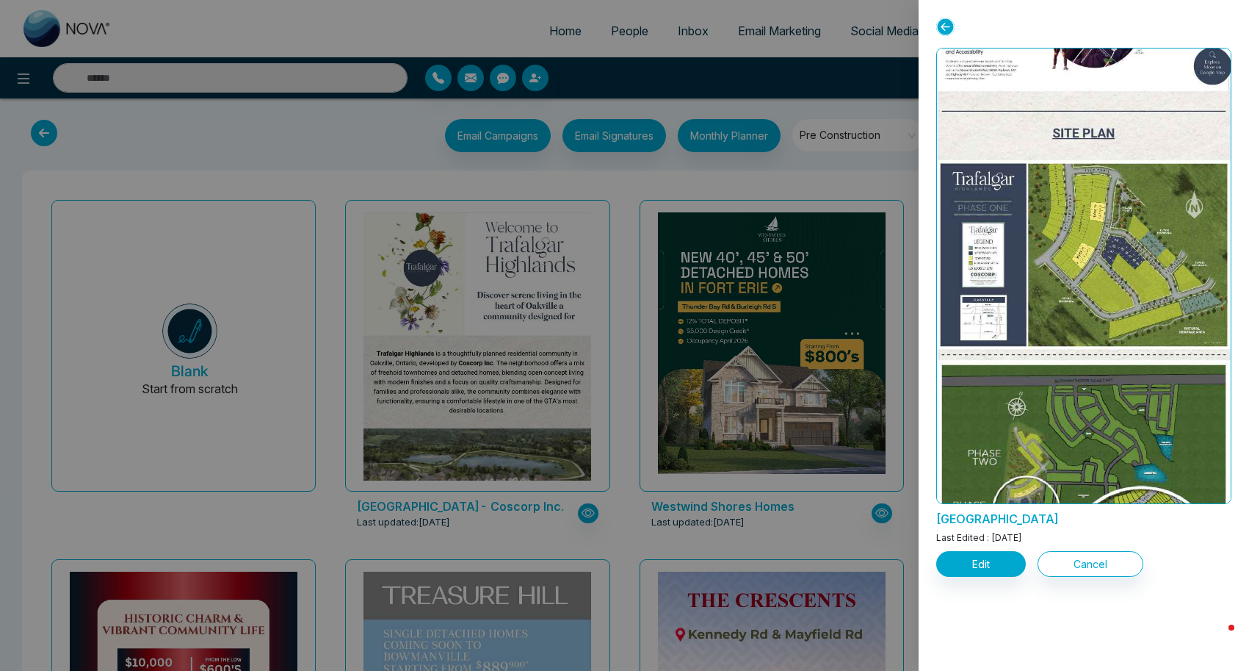
click at [263, 144] on div at bounding box center [624, 335] width 1249 height 671
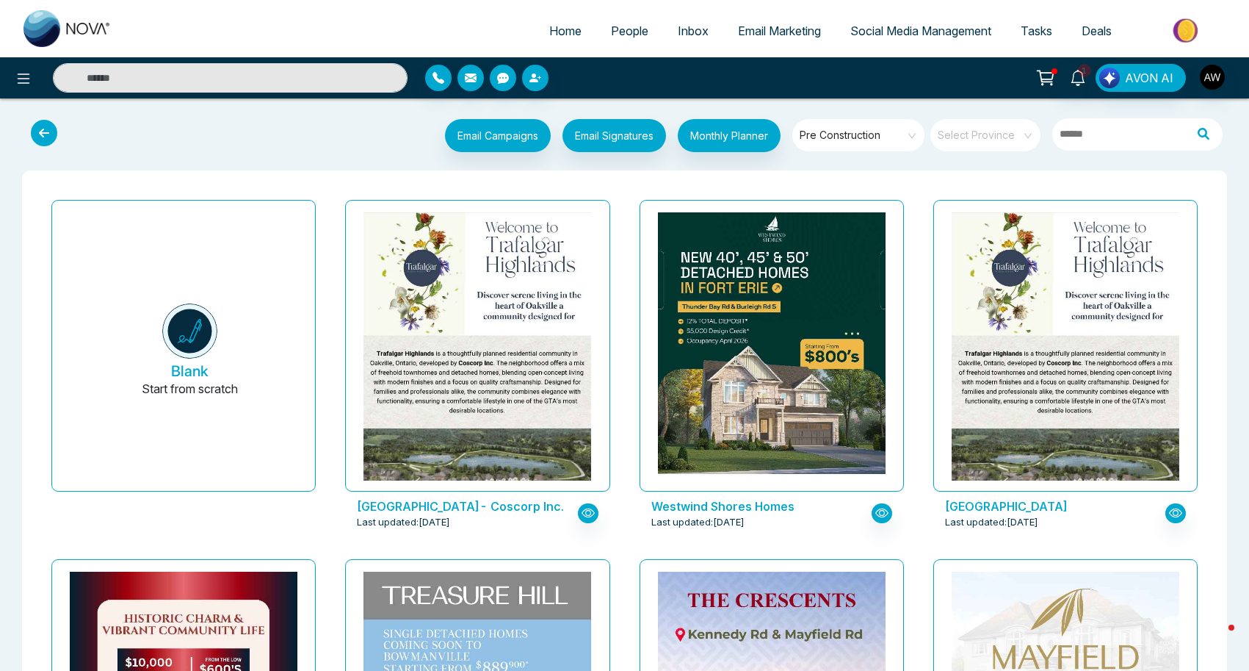
scroll to position [0, 0]
click at [283, 32] on ul "Home People Inbox Email Marketing Social Media Management Tasks Deals" at bounding box center [683, 32] width 1114 height 40
